Goal: Task Accomplishment & Management: Complete application form

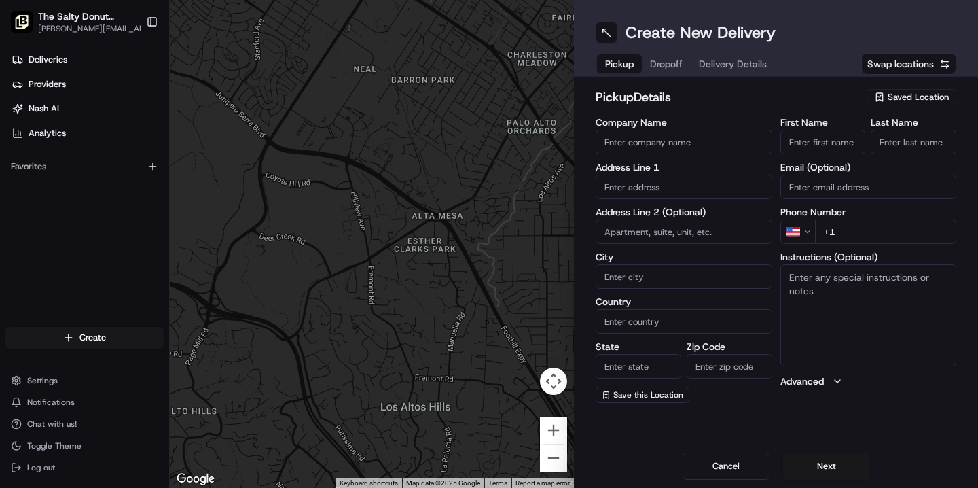
click at [897, 96] on span "Saved Location" at bounding box center [918, 97] width 61 height 12
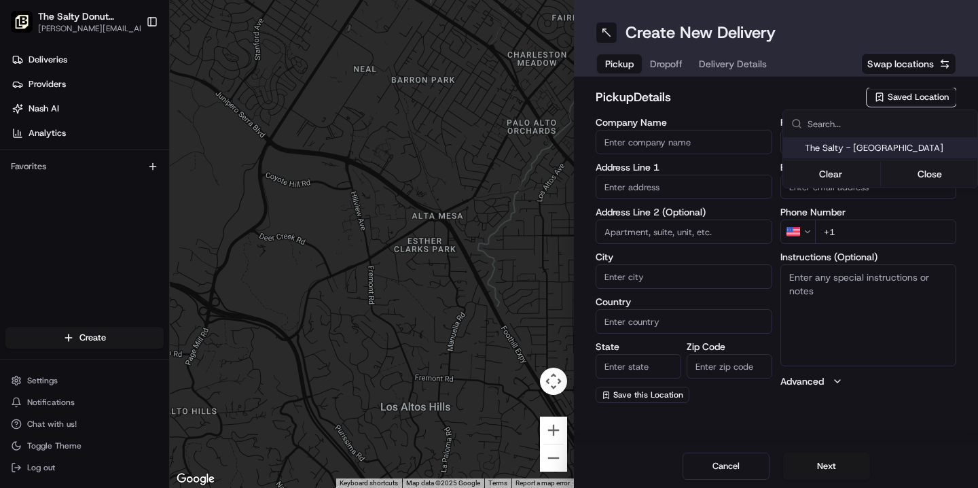
click at [878, 149] on span "The Salty - [GEOGRAPHIC_DATA]" at bounding box center [888, 148] width 167 height 12
type input "The Salty - [GEOGRAPHIC_DATA]"
type input "[STREET_ADDRESS][PERSON_NAME]"
type input "#170"
type input "[GEOGRAPHIC_DATA]"
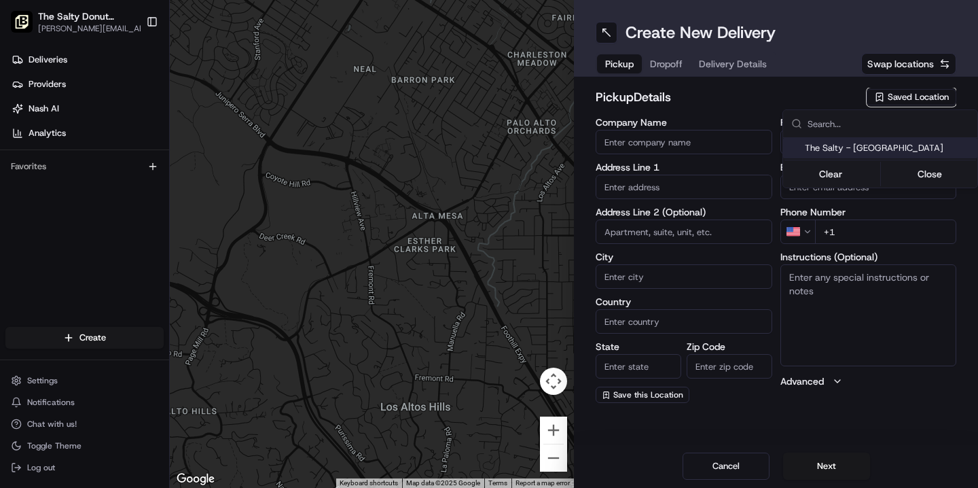
type input "US"
type input "FL"
type input "33401"
type input "[PHONE_NUMBER]"
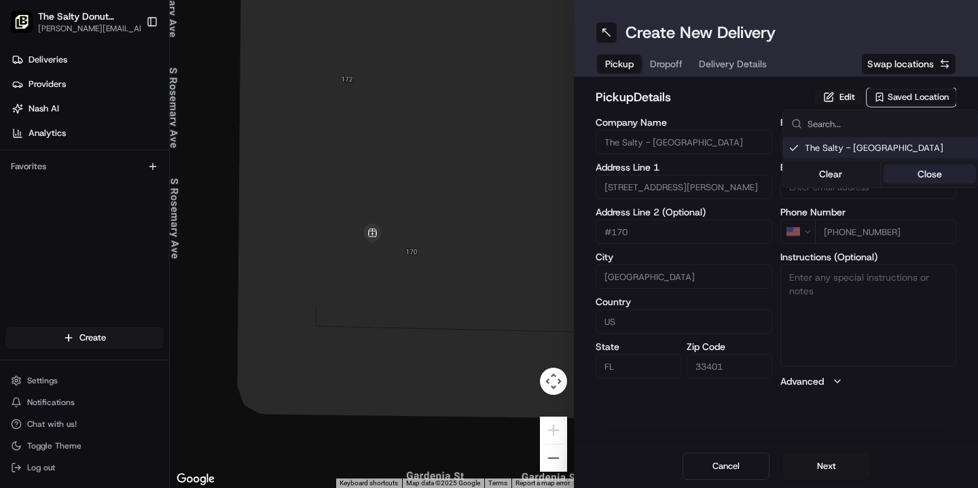
click at [934, 181] on button "Close" at bounding box center [930, 173] width 93 height 19
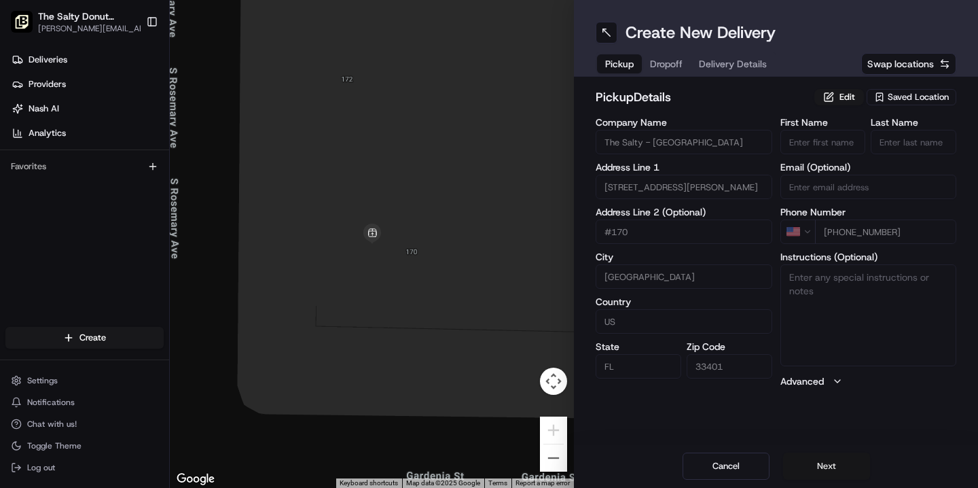
click at [828, 461] on button "Next" at bounding box center [826, 466] width 87 height 27
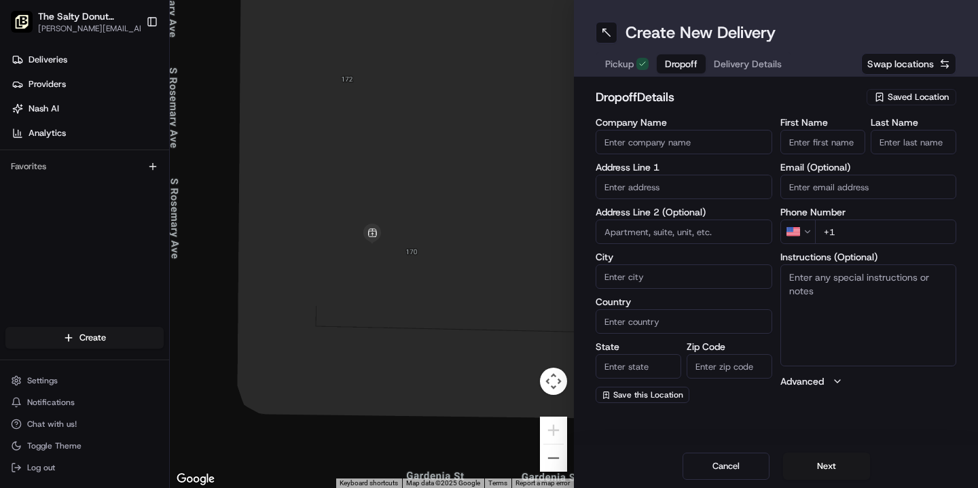
click at [631, 188] on input "text" at bounding box center [684, 187] width 177 height 24
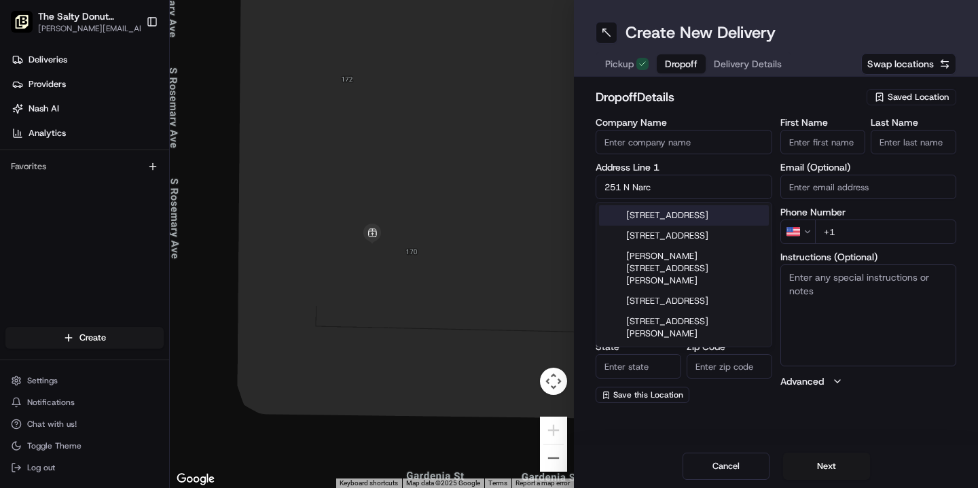
click at [665, 226] on div "[STREET_ADDRESS]" at bounding box center [684, 215] width 170 height 20
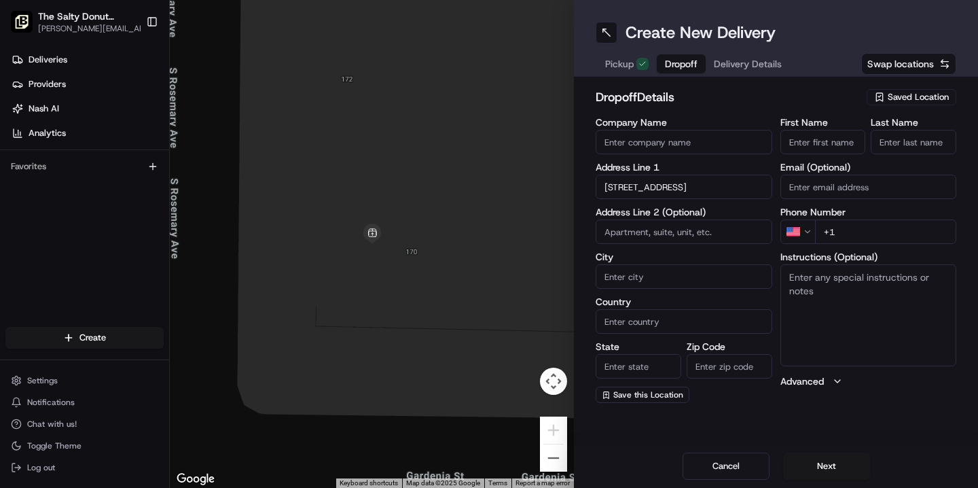
type input "[STREET_ADDRESS]"
type input "[GEOGRAPHIC_DATA]"
type input "FL"
type input "33401"
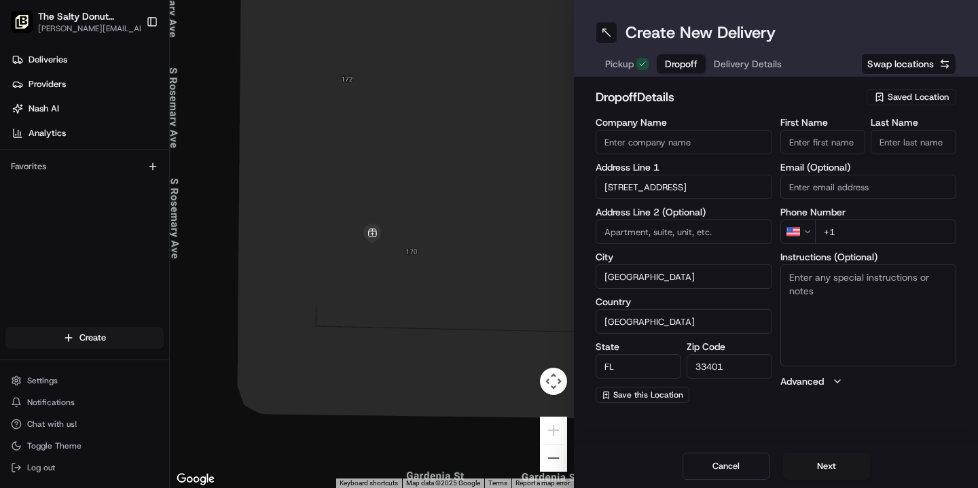
type input "[STREET_ADDRESS]"
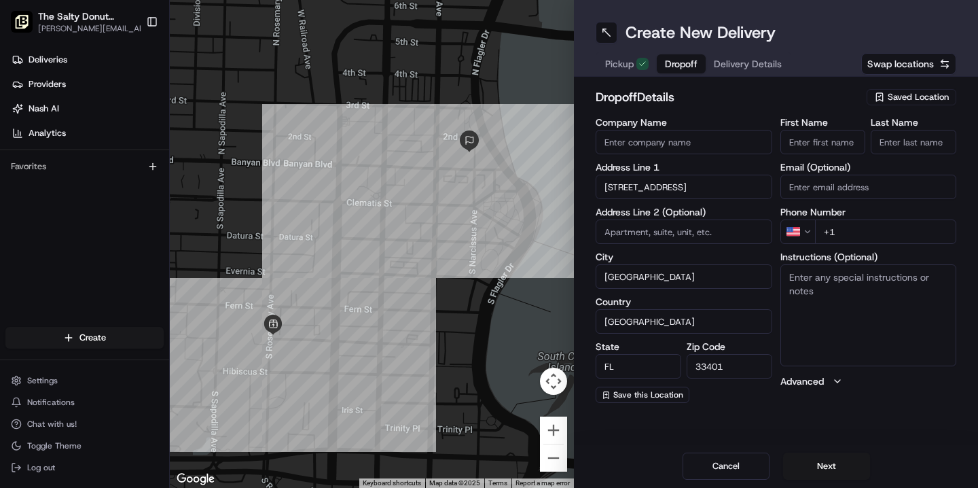
click at [849, 235] on input "+1" at bounding box center [886, 231] width 142 height 24
paste input "[PHONE_NUMBER]"
type input "[PHONE_NUMBER]"
click at [805, 283] on textarea "Instructions (Optional)" at bounding box center [869, 315] width 177 height 102
type textarea "Please handle with care. Contact [PERSON_NAME] upon arrival. Thanks!"
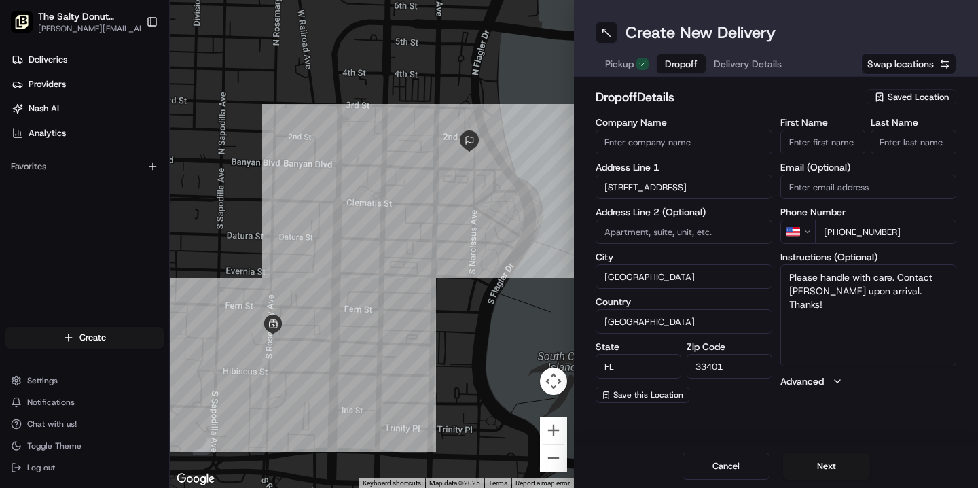
click at [819, 144] on input "First Name" at bounding box center [824, 142] width 86 height 24
type input "[PERSON_NAME]"
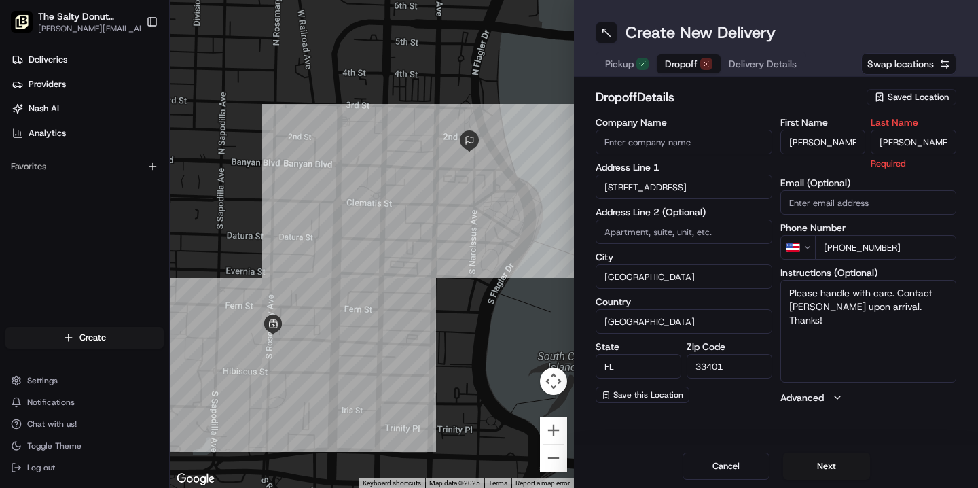
type input "[PERSON_NAME]"
click at [664, 141] on input "Company Name" at bounding box center [684, 142] width 177 height 24
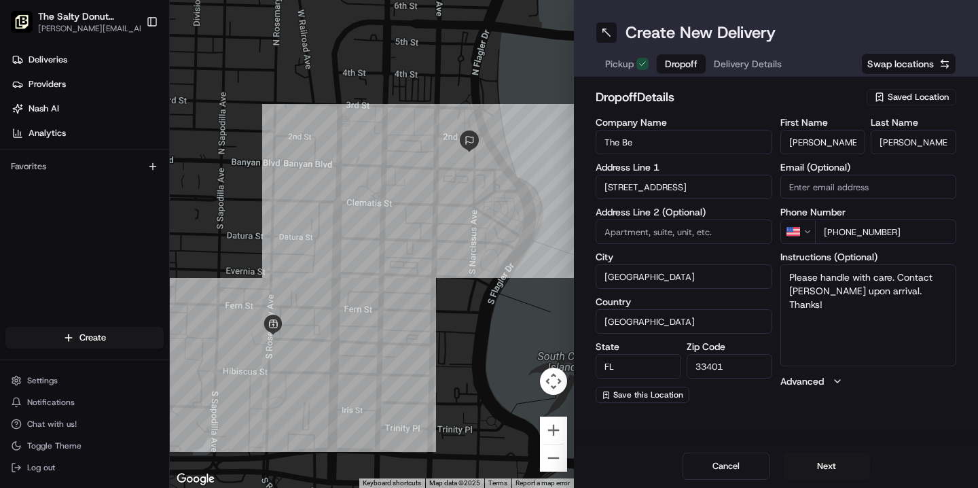
type input "The Ben"
click at [815, 463] on button "Next" at bounding box center [826, 466] width 87 height 27
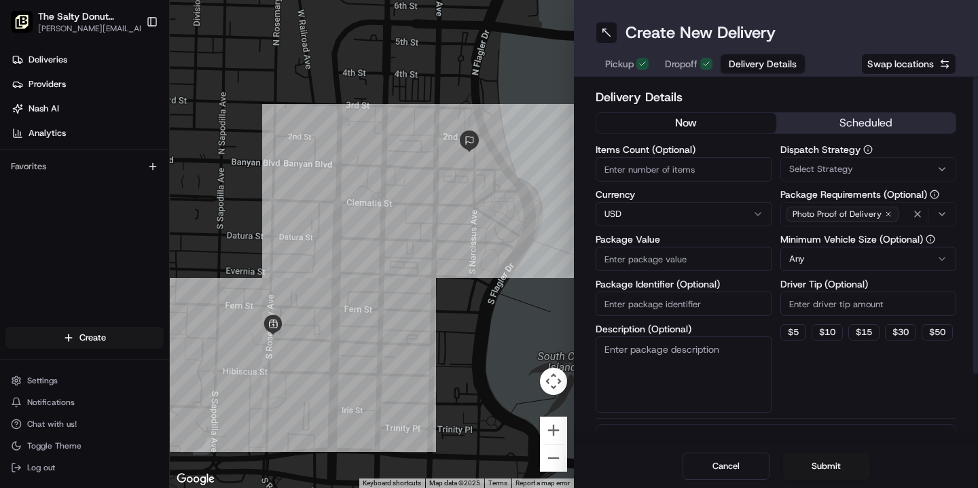
click at [845, 121] on button "scheduled" at bounding box center [867, 123] width 180 height 20
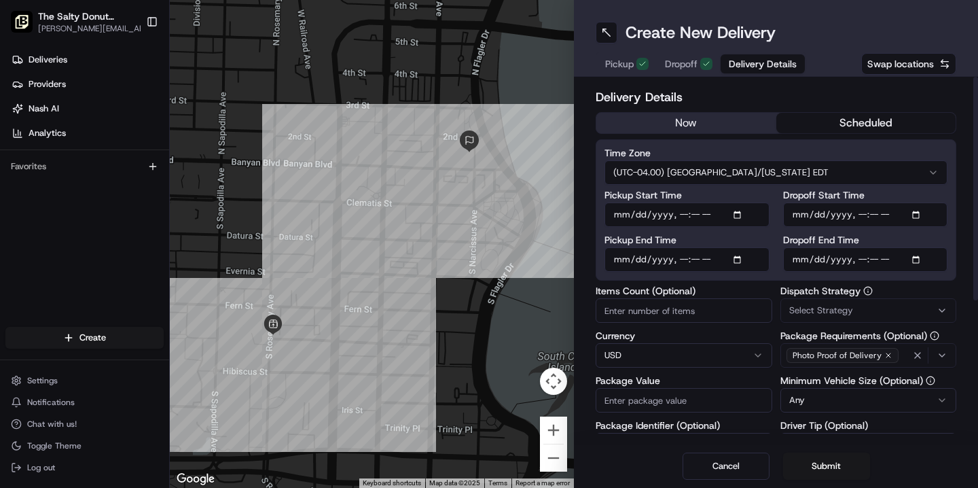
click at [802, 216] on input "Dropoff Start Time" at bounding box center [865, 214] width 165 height 24
type input "[DATE]T12:45"
click at [799, 260] on input "Dropoff End Time" at bounding box center [865, 259] width 165 height 24
type input "[DATE]T12:55"
click at [822, 310] on span "Select Strategy" at bounding box center [822, 310] width 64 height 12
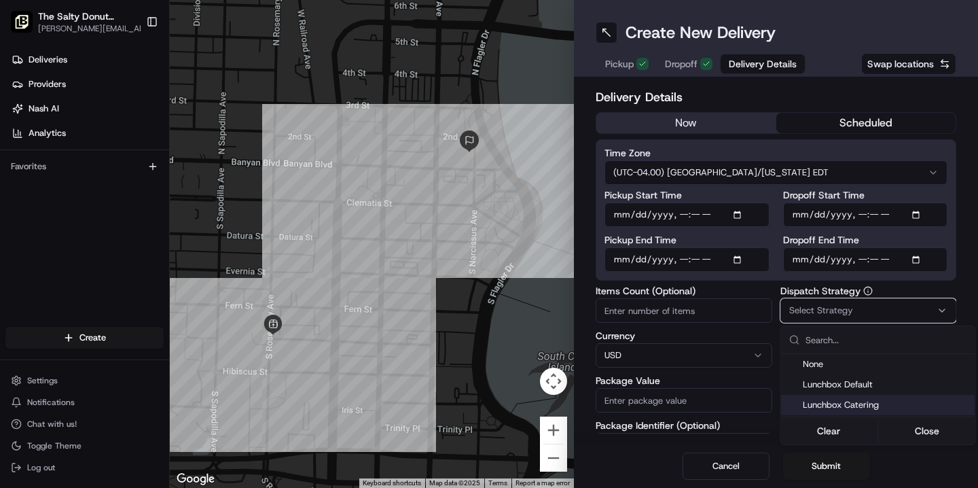
click at [828, 410] on span "Lunchbox Catering" at bounding box center [886, 405] width 167 height 12
click at [920, 434] on button "Close" at bounding box center [927, 430] width 93 height 19
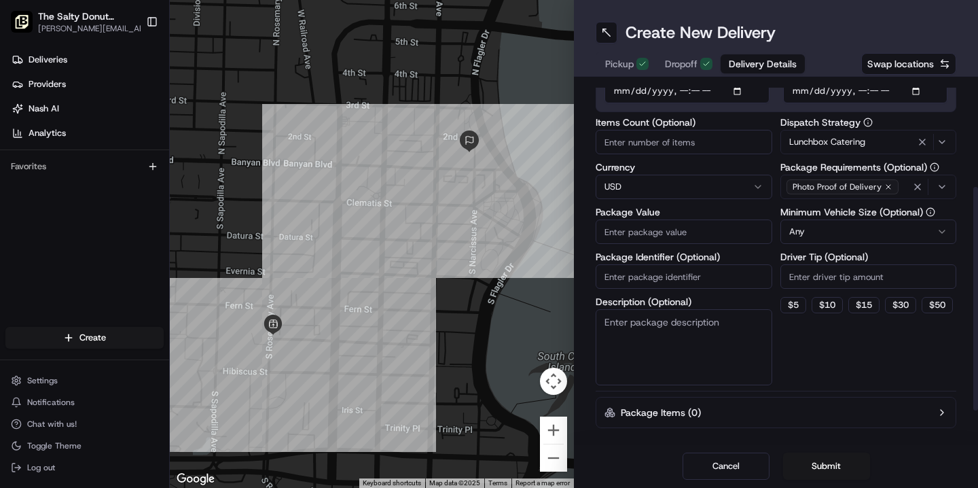
scroll to position [173, 0]
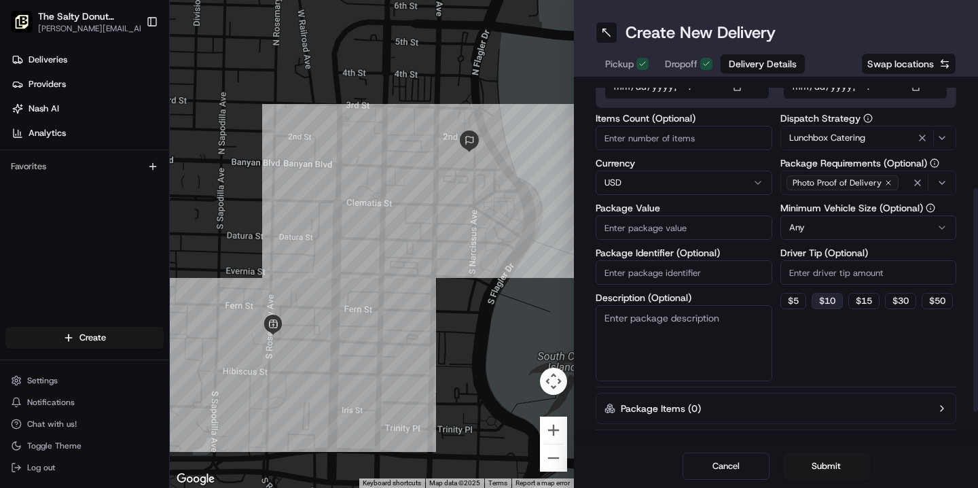
click at [835, 302] on button "$ 10" at bounding box center [827, 301] width 31 height 16
type input "10"
click at [657, 322] on textarea "Description (Optional)" at bounding box center [684, 343] width 177 height 76
type textarea "Donuts & Coffee"
click at [673, 224] on input "Package Value" at bounding box center [684, 227] width 177 height 24
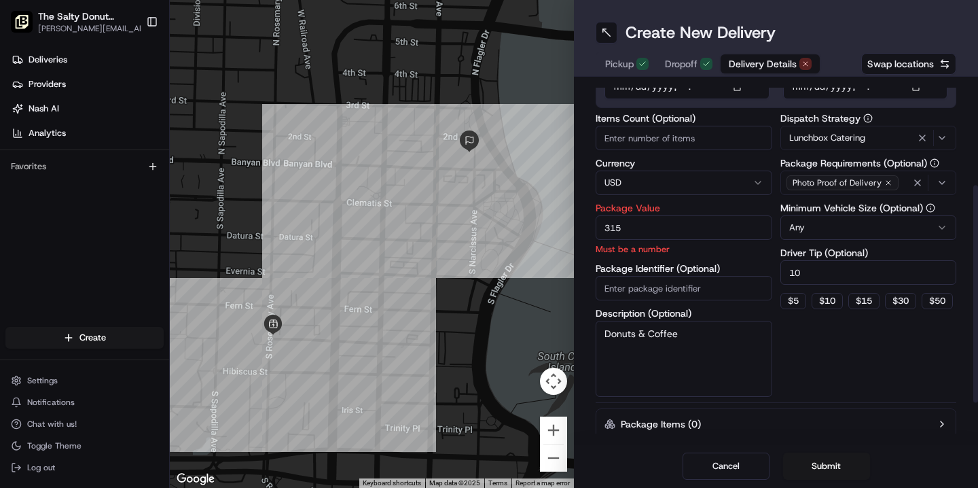
type input "315"
click at [809, 344] on div "Dispatch Strategy Lunchbox Catering Package Requirements (Optional) Photo Proof…" at bounding box center [869, 254] width 177 height 283
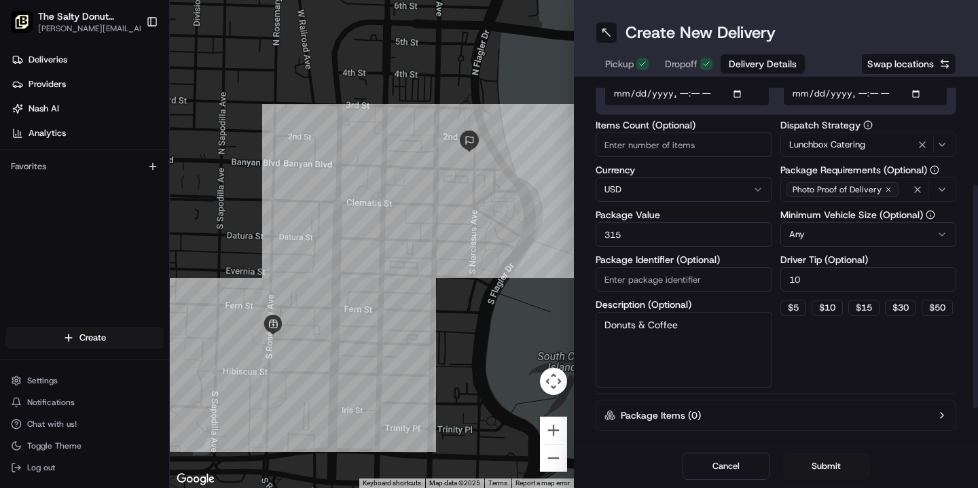
scroll to position [169, 0]
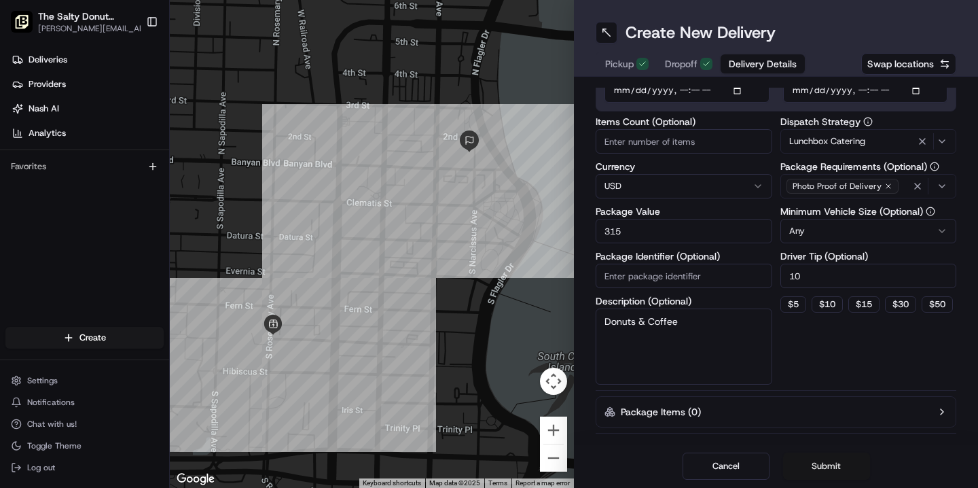
click at [830, 465] on button "Submit" at bounding box center [826, 466] width 87 height 27
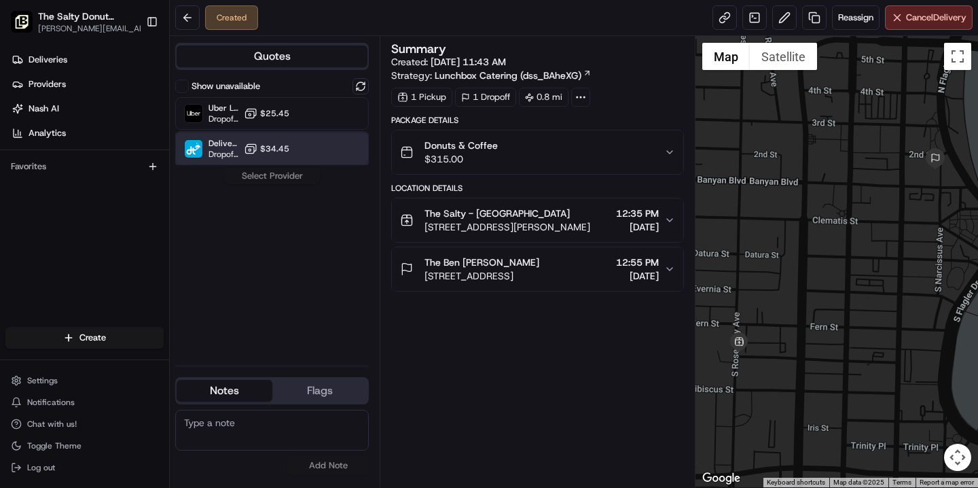
click at [309, 149] on div "DeliverThat Dropoff ETA - $34.45" at bounding box center [272, 149] width 194 height 33
click at [278, 177] on button "Assign Provider" at bounding box center [272, 176] width 96 height 16
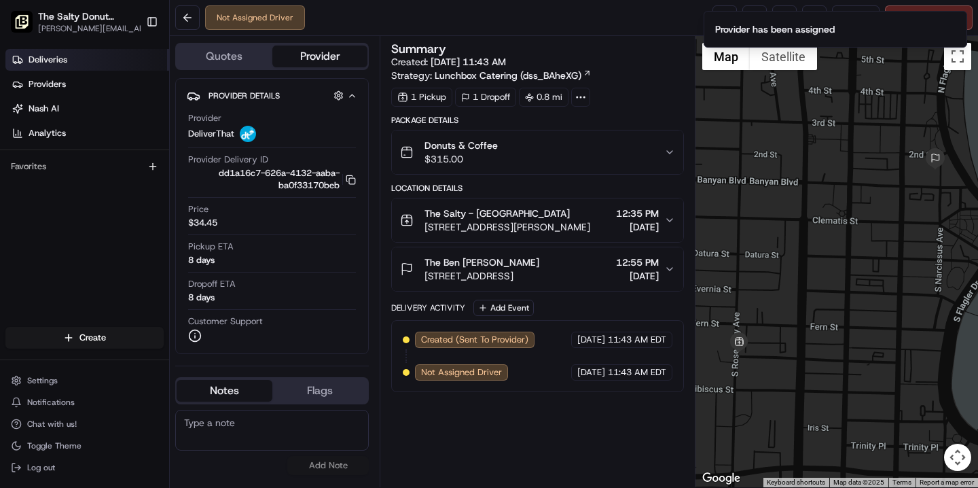
click at [65, 56] on span "Deliveries" at bounding box center [48, 60] width 39 height 12
